Goal: Transaction & Acquisition: Obtain resource

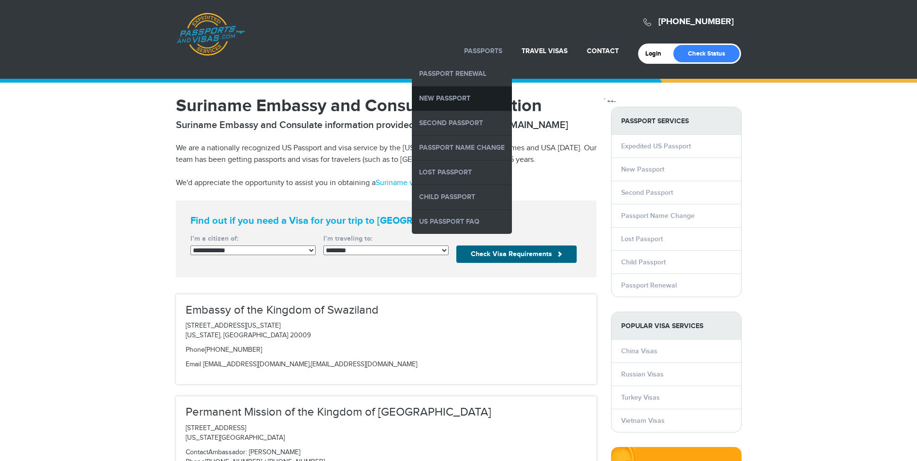
click at [468, 93] on link "New Passport" at bounding box center [462, 98] width 100 height 24
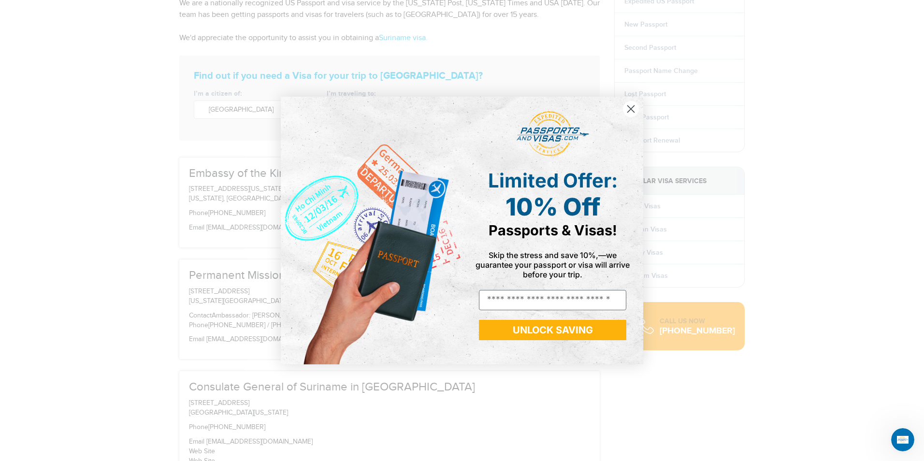
click at [626, 109] on circle "Close dialog" at bounding box center [631, 109] width 16 height 16
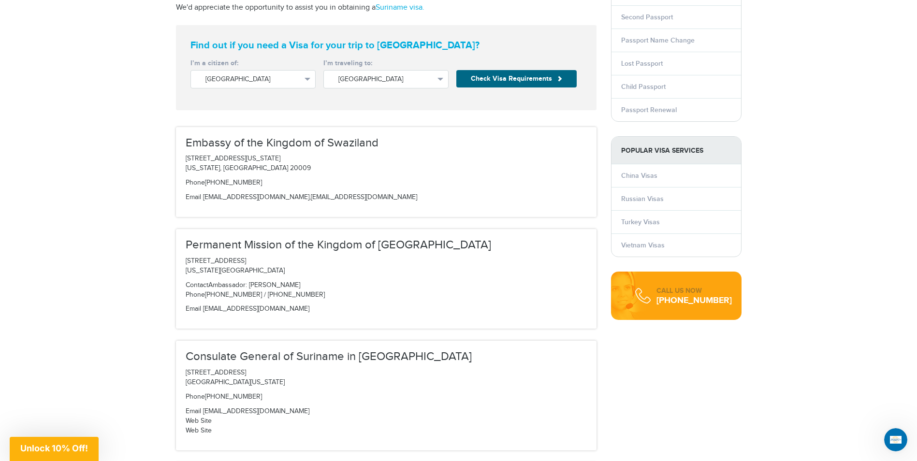
scroll to position [338, 0]
